Goal: Task Accomplishment & Management: Use online tool/utility

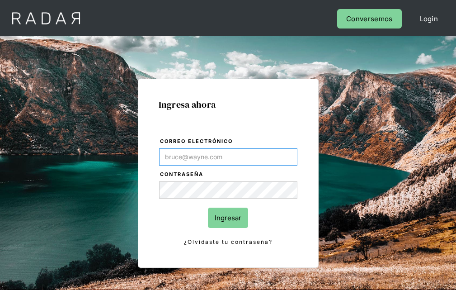
type input "[EMAIL_ADDRESS][PERSON_NAME][DOMAIN_NAME]"
click at [228, 217] on input "Ingresar" at bounding box center [228, 217] width 40 height 20
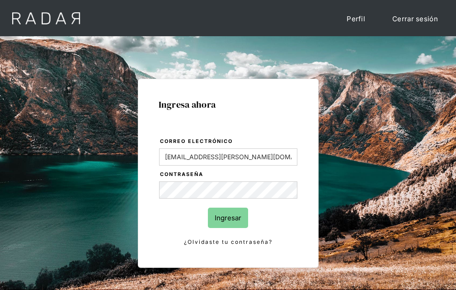
click at [228, 217] on input "Ingresar" at bounding box center [228, 217] width 40 height 20
